Goal: Book appointment/travel/reservation

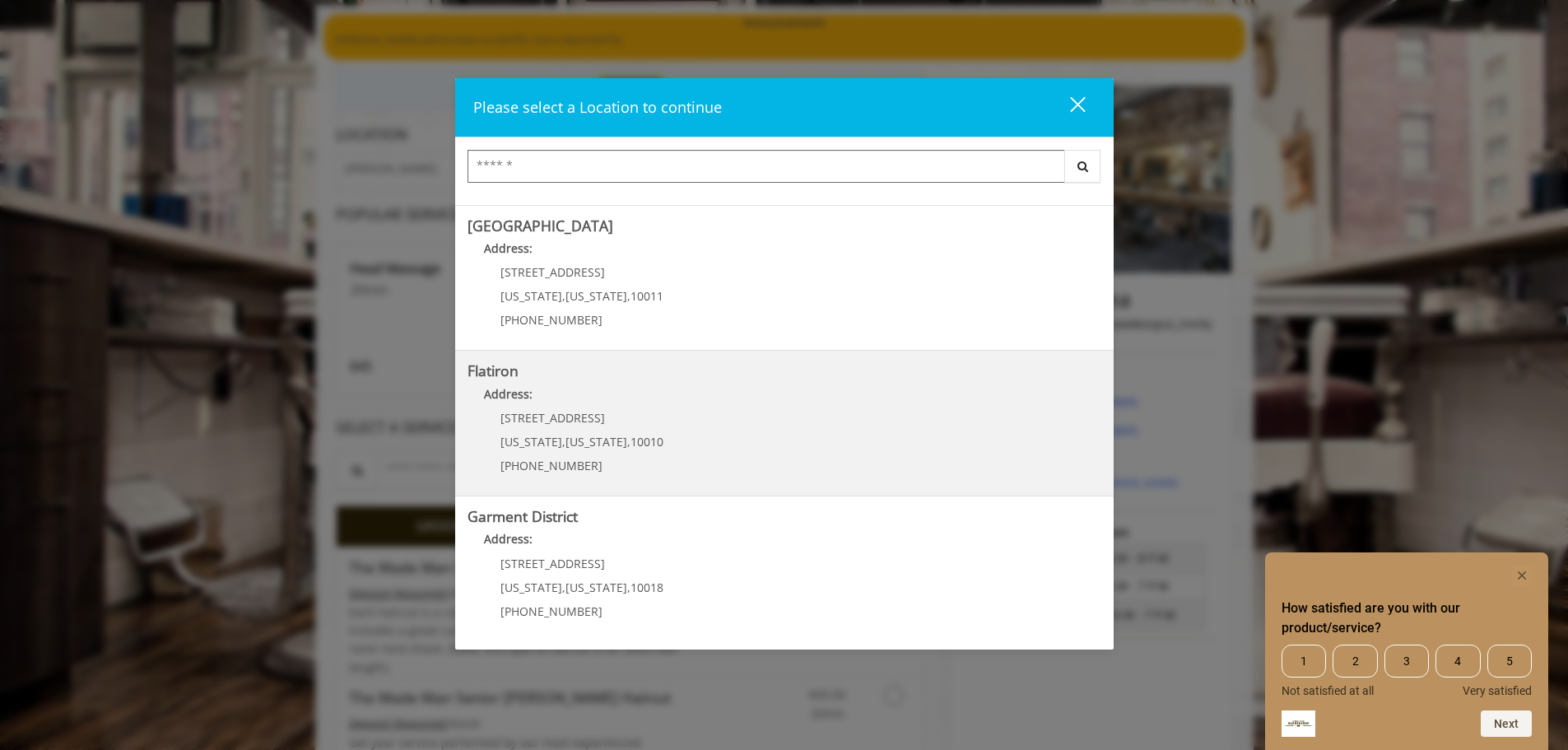
scroll to position [165, 0]
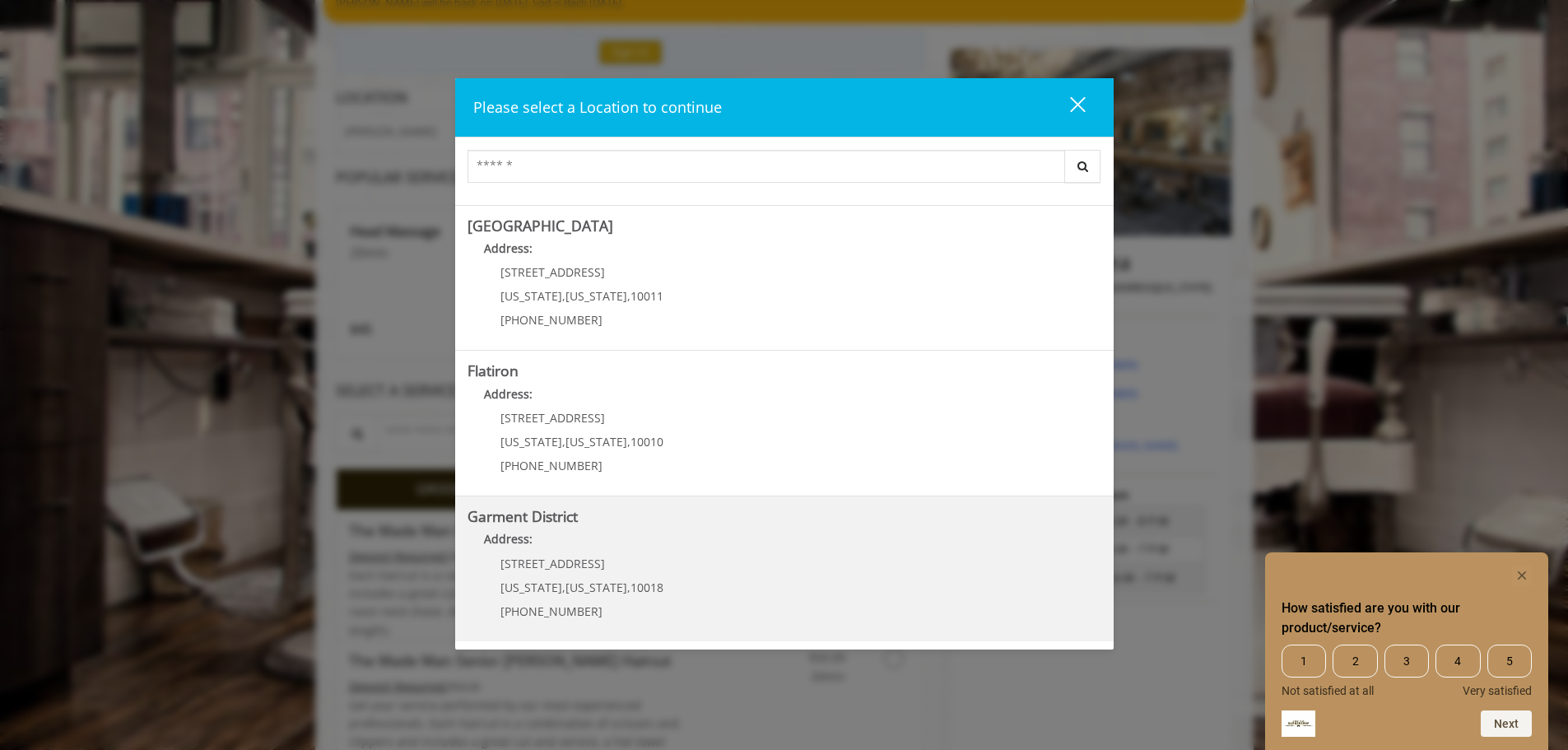
click at [622, 599] on div "1400 Broadway New York , New York , 10018 (212) 997-4247" at bounding box center [569, 594] width 204 height 71
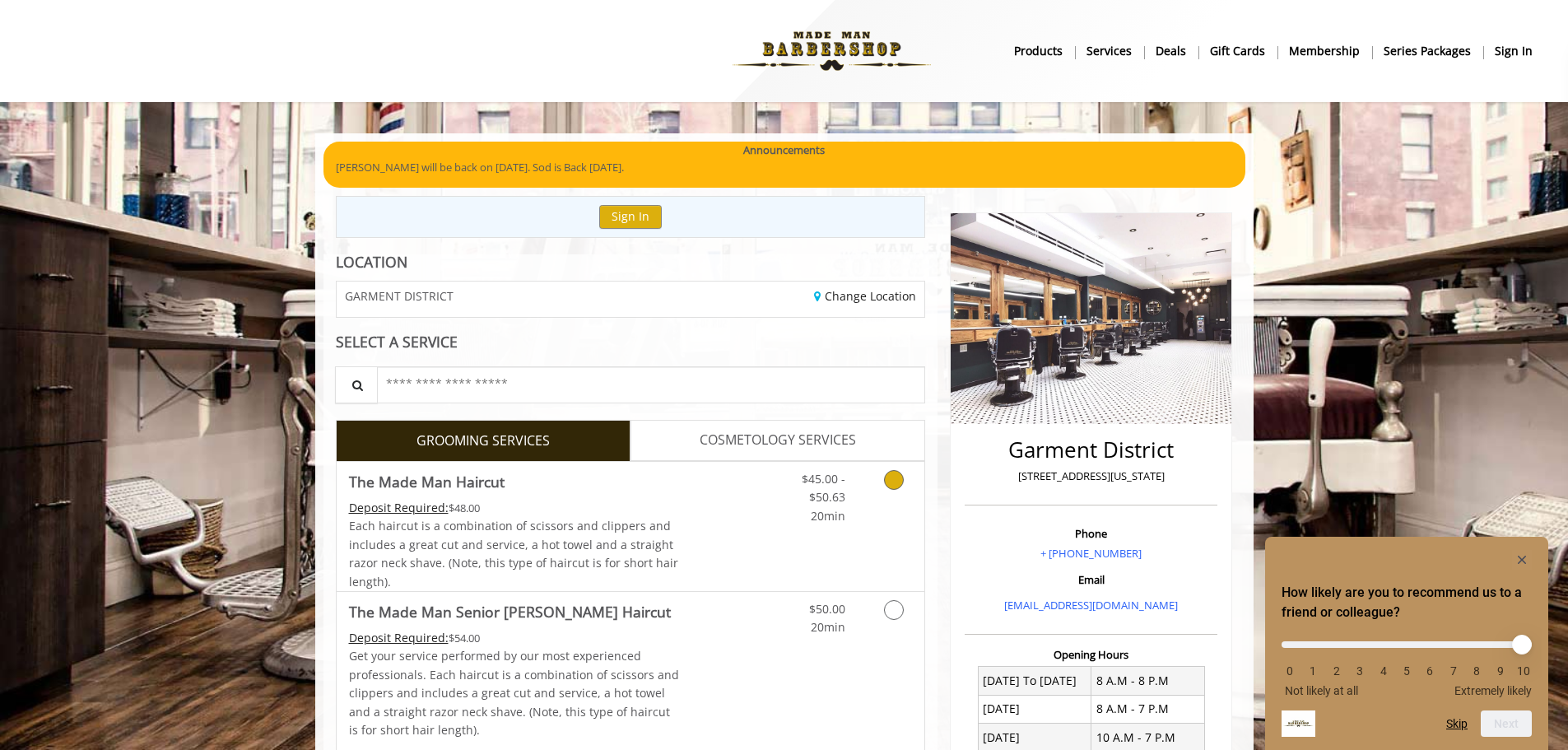
click at [908, 487] on link "Grooming services" at bounding box center [891, 494] width 42 height 63
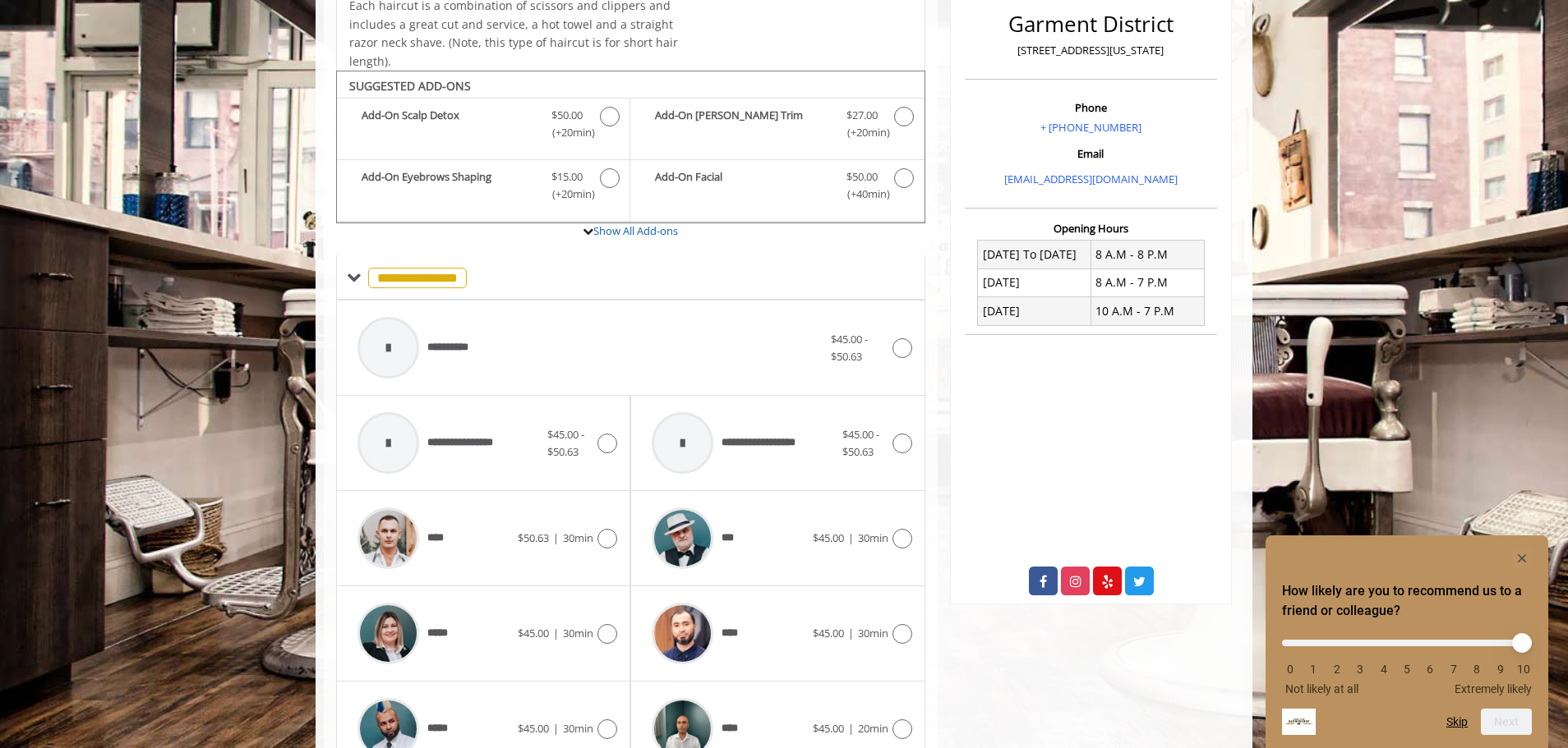
scroll to position [495, 0]
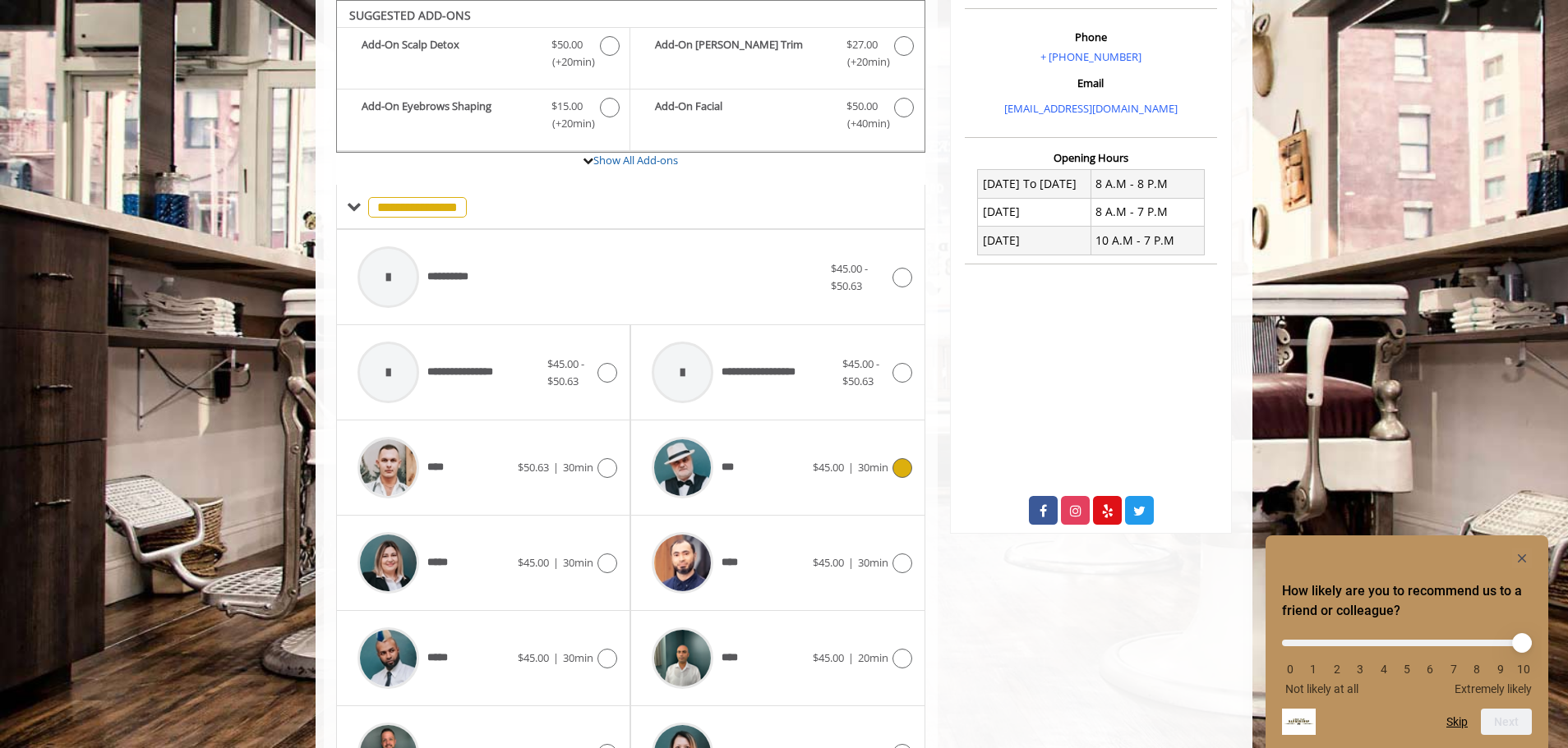
click at [905, 463] on icon at bounding box center [902, 468] width 20 height 20
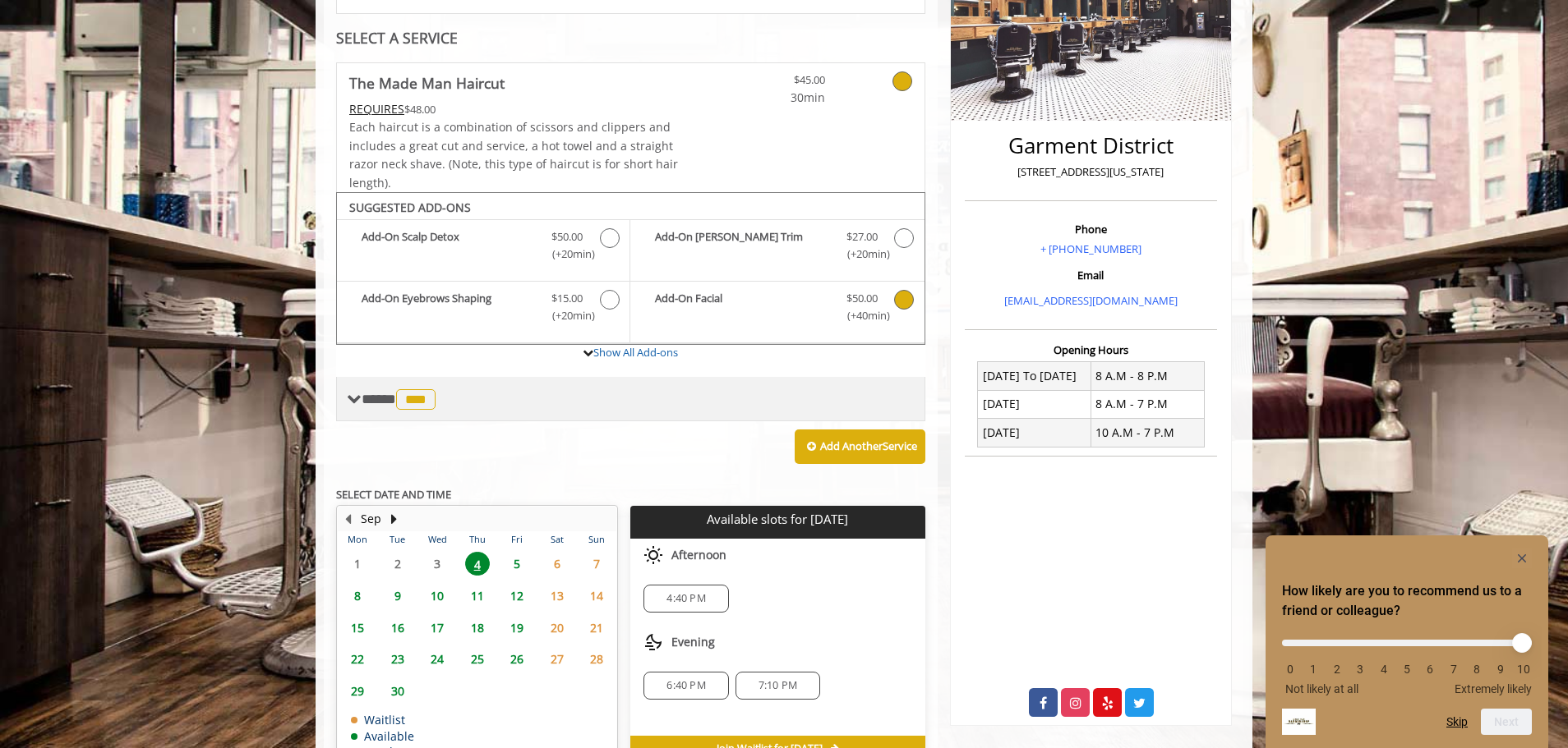
scroll to position [399, 0]
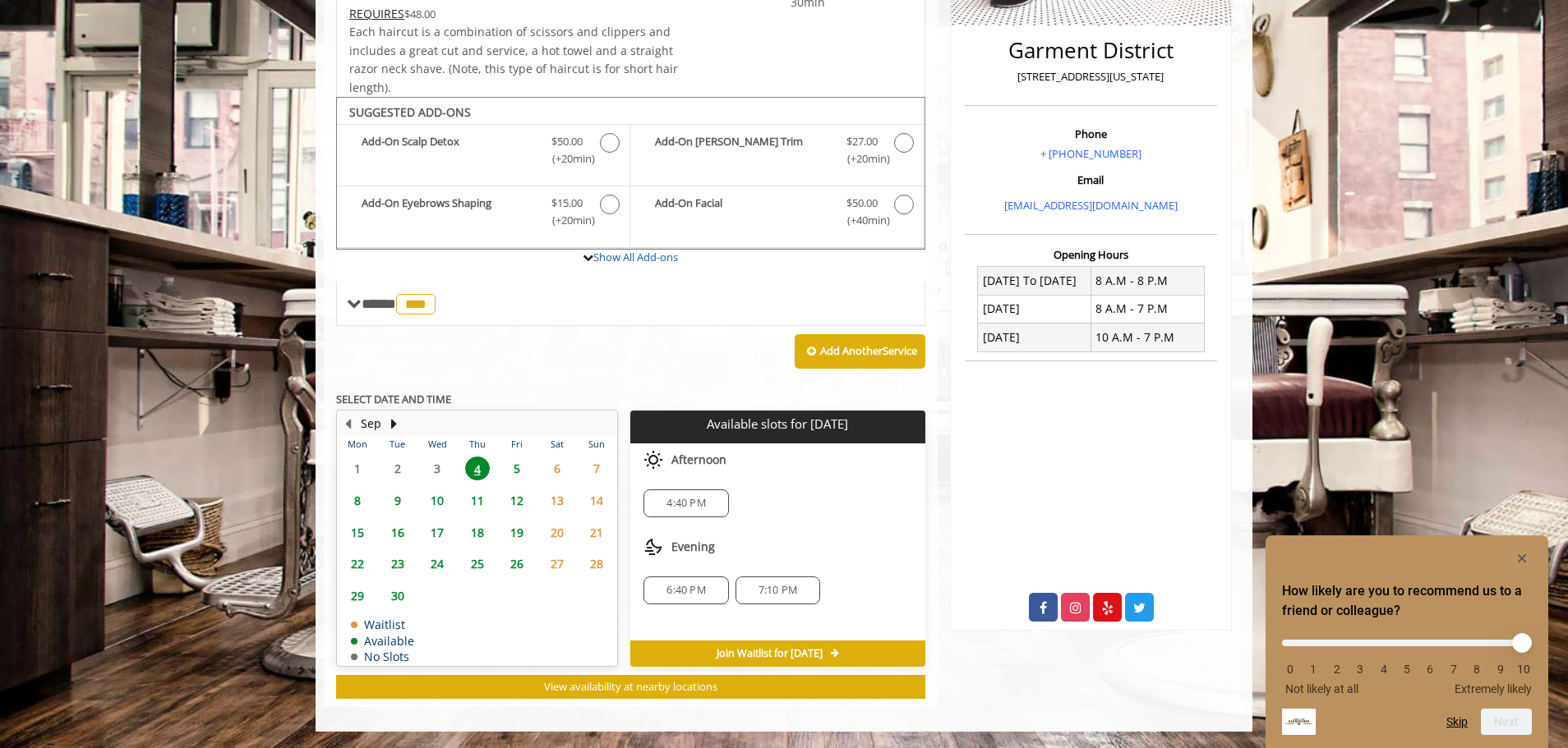
click at [475, 470] on span "4" at bounding box center [477, 468] width 24 height 23
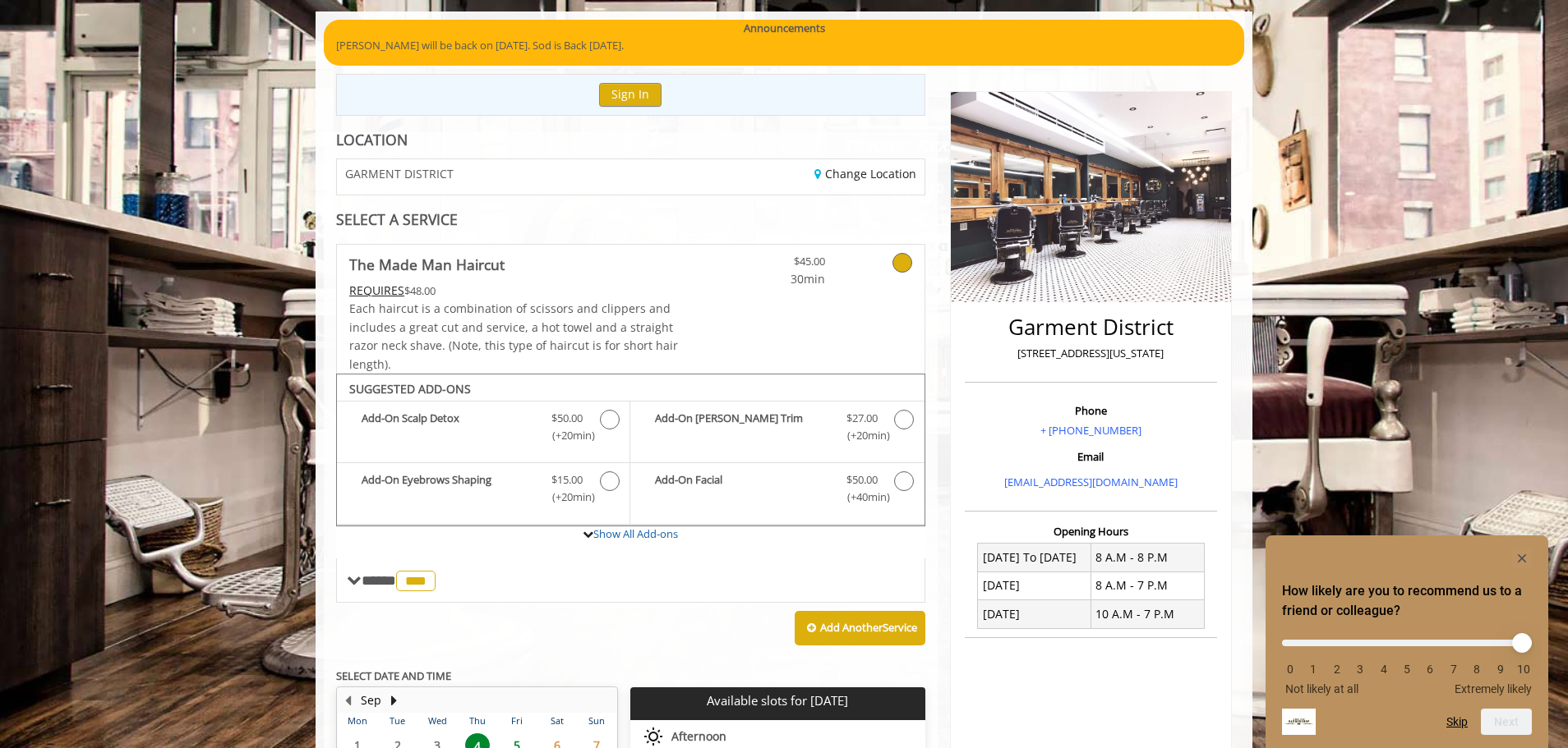
scroll to position [0, 0]
